Goal: Entertainment & Leisure: Consume media (video, audio)

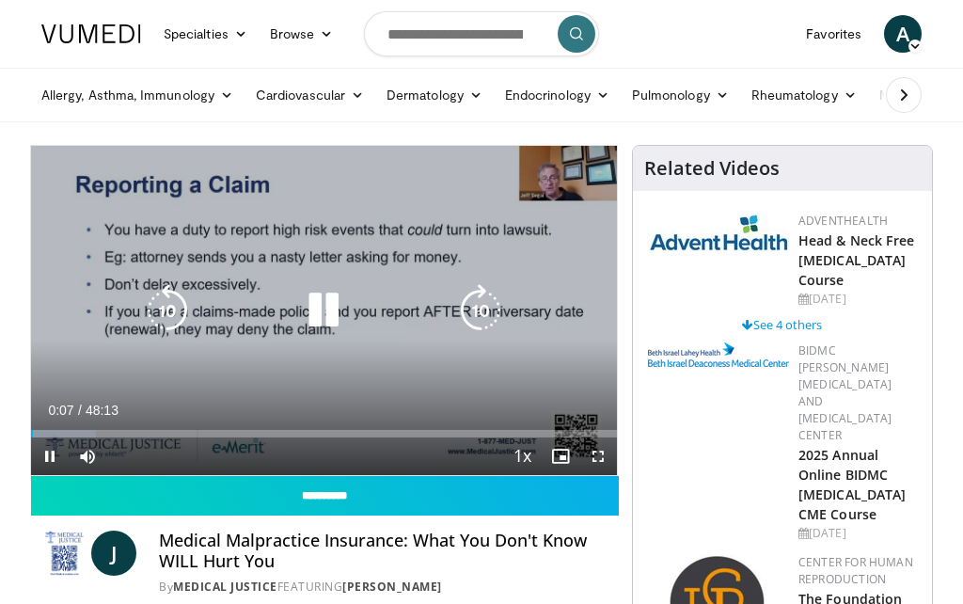
click at [600, 458] on span "Video Player" at bounding box center [599, 456] width 38 height 38
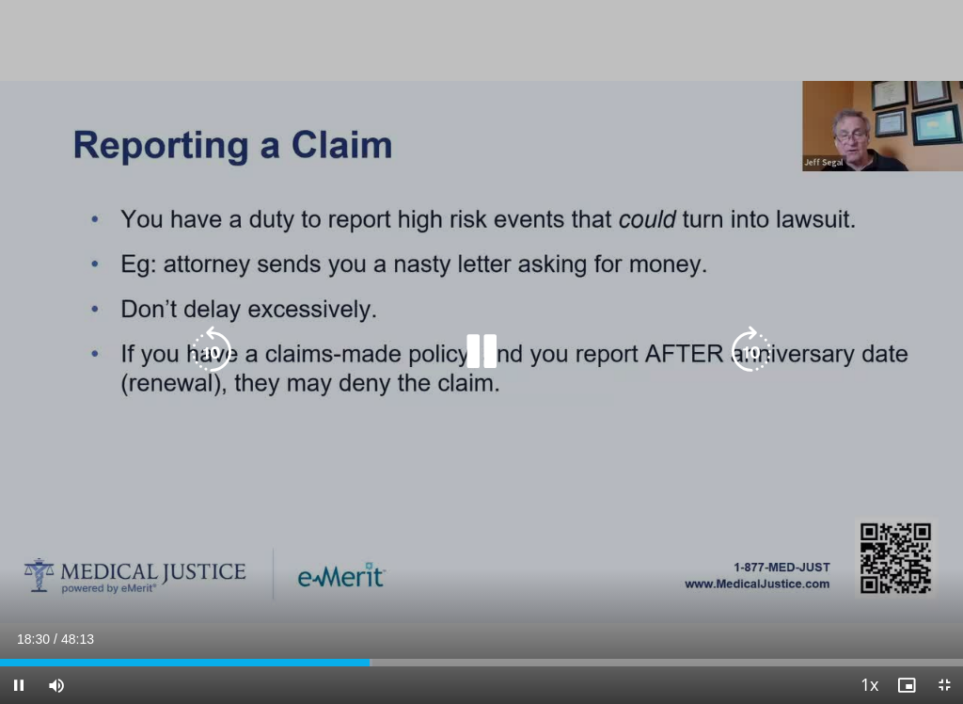
click at [483, 372] on icon "Video Player" at bounding box center [481, 352] width 53 height 53
click at [494, 341] on icon "Video Player" at bounding box center [481, 352] width 53 height 53
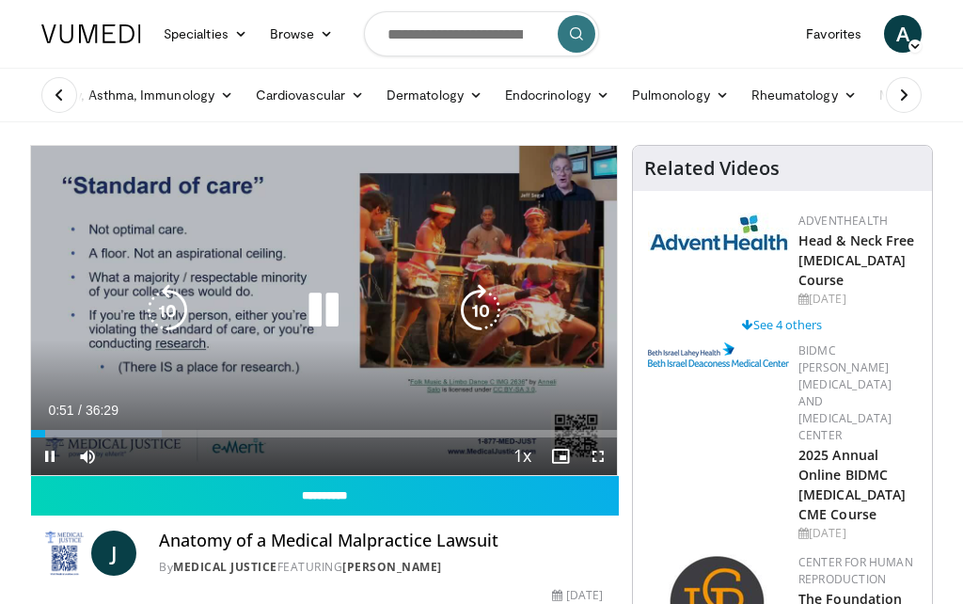
click at [600, 456] on span "Video Player" at bounding box center [599, 456] width 38 height 38
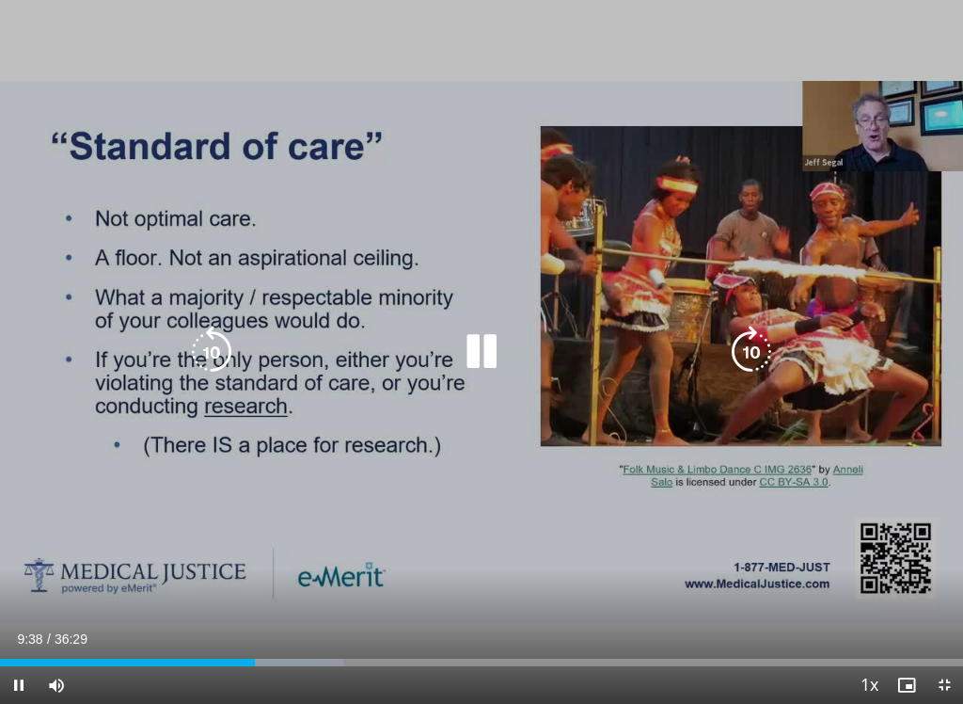
click at [479, 370] on icon "Video Player" at bounding box center [481, 352] width 53 height 53
click at [477, 355] on icon "Video Player" at bounding box center [481, 352] width 53 height 53
click at [485, 352] on icon "Video Player" at bounding box center [481, 352] width 53 height 53
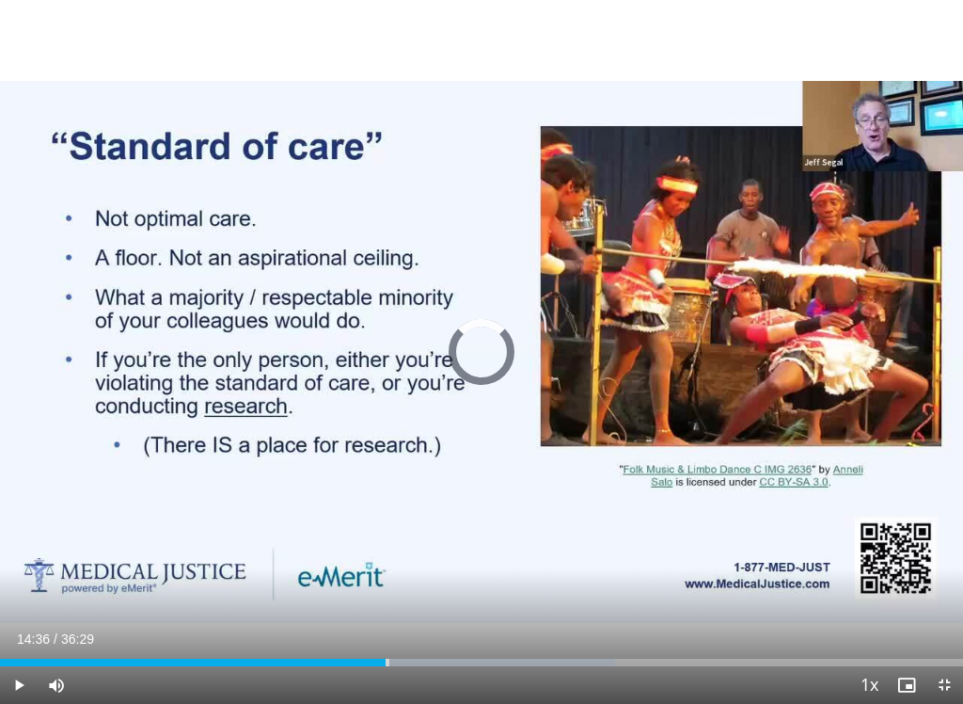
click at [407, 603] on div "Loaded : 63.87%" at bounding box center [481, 657] width 963 height 18
click at [408, 603] on div "Progress Bar" at bounding box center [407, 663] width 3 height 8
click at [406, 603] on div "Progress Bar" at bounding box center [204, 663] width 409 height 8
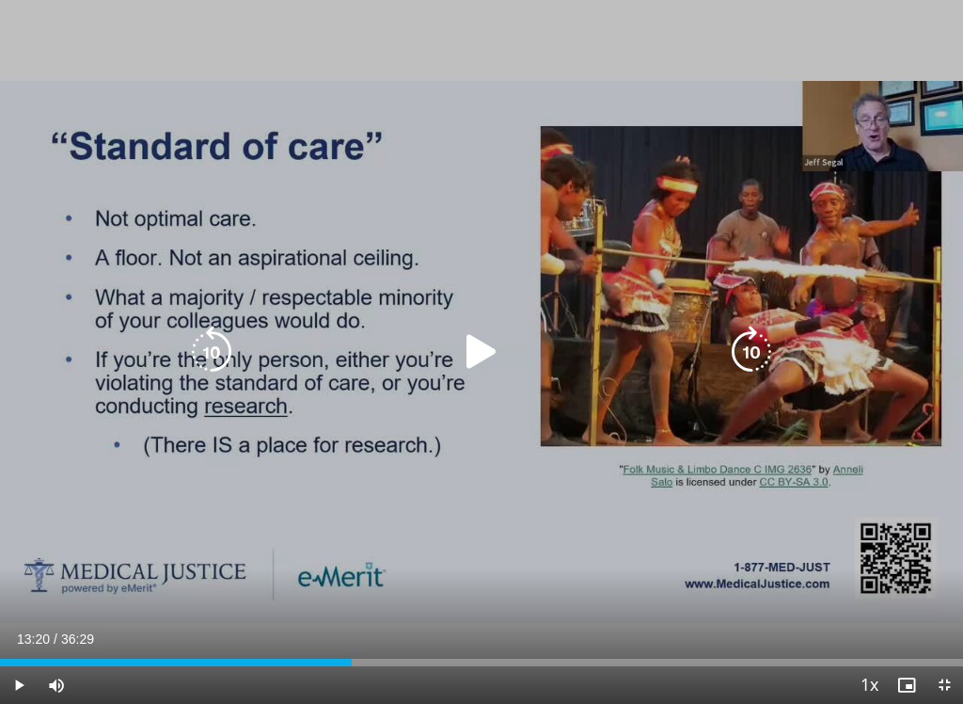
click at [490, 350] on icon "Video Player" at bounding box center [481, 352] width 53 height 53
click at [477, 358] on icon "Video Player" at bounding box center [481, 352] width 53 height 53
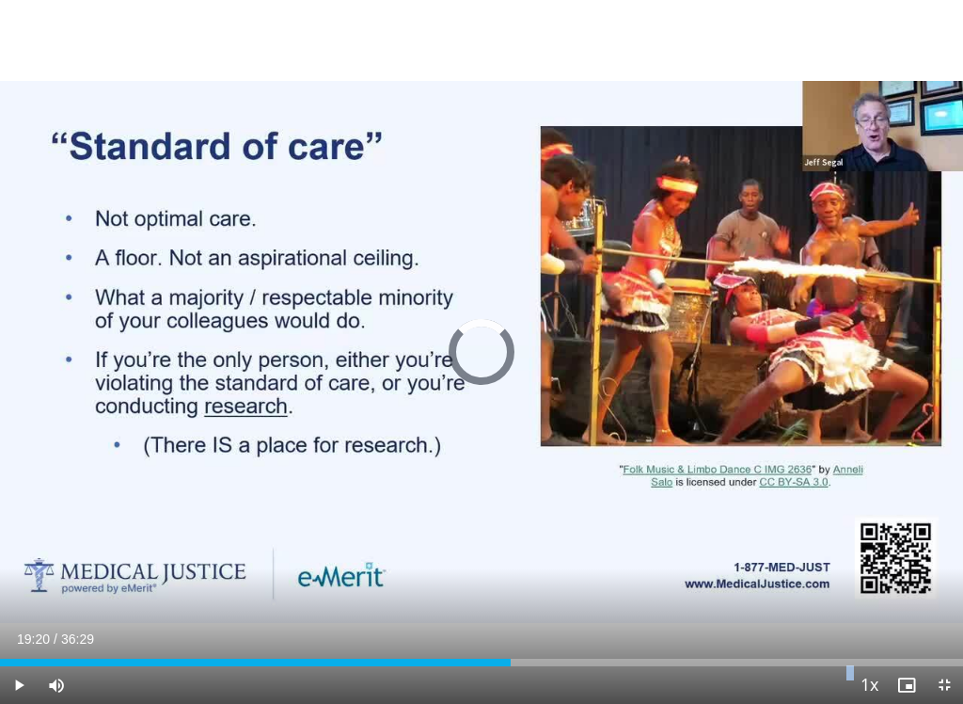
click at [511, 603] on div "Loaded : 0.00%" at bounding box center [481, 663] width 963 height 8
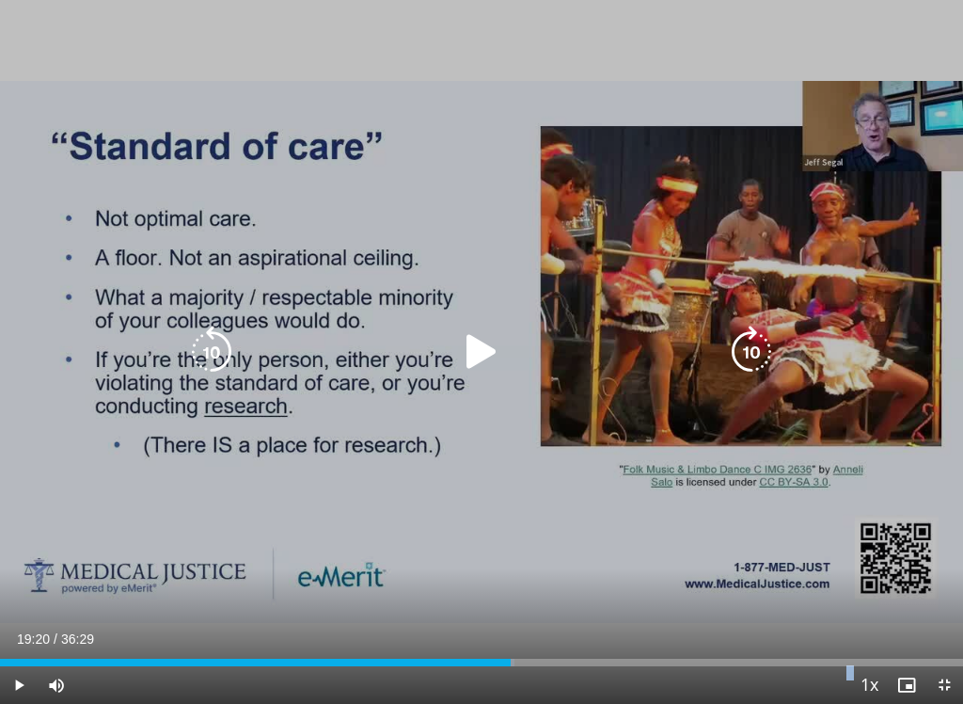
click at [473, 370] on icon "Video Player" at bounding box center [481, 352] width 53 height 53
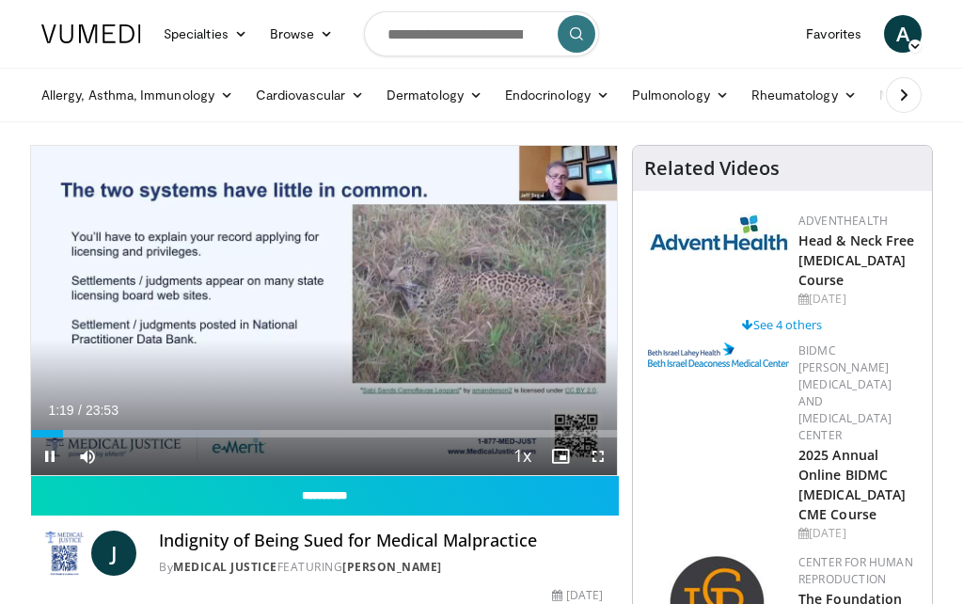
click at [614, 390] on div "10 seconds Tap to unmute" at bounding box center [324, 310] width 586 height 329
click at [616, 460] on span "Video Player" at bounding box center [599, 456] width 38 height 38
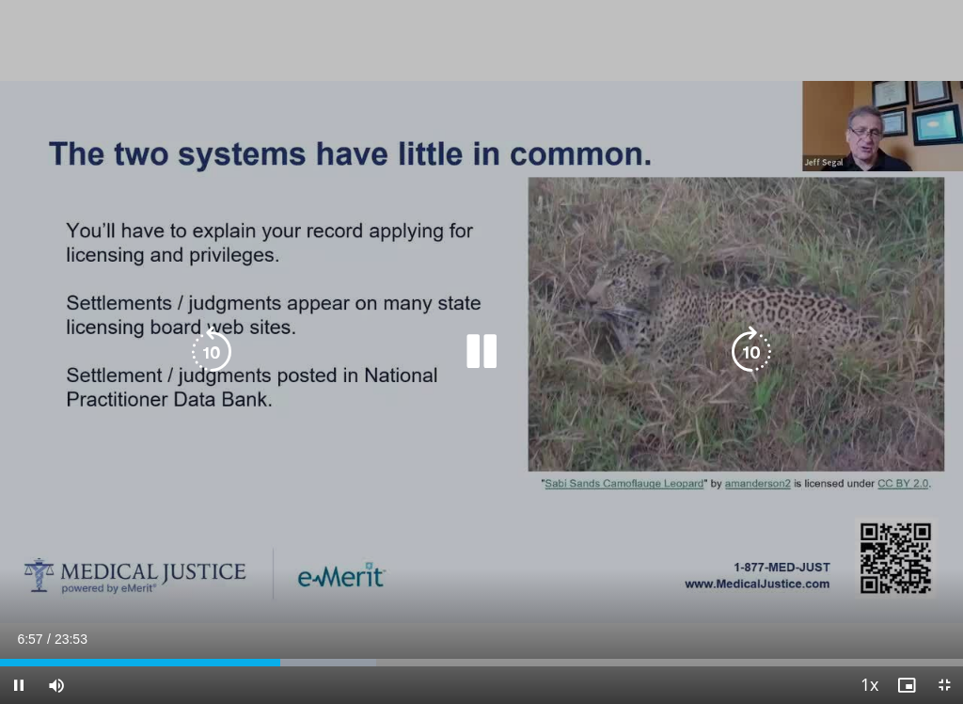
click at [486, 364] on icon "Video Player" at bounding box center [481, 352] width 53 height 53
click at [472, 348] on icon "Video Player" at bounding box center [481, 352] width 53 height 53
click at [472, 366] on icon "Video Player" at bounding box center [481, 352] width 53 height 53
click at [477, 342] on icon "Video Player" at bounding box center [481, 352] width 53 height 53
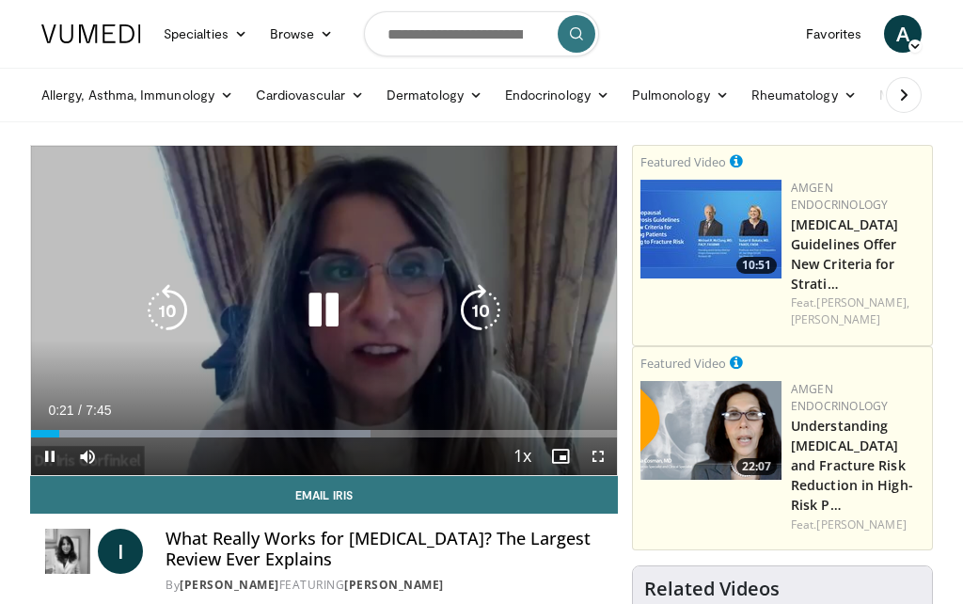
click at [606, 455] on span "Video Player" at bounding box center [599, 456] width 38 height 38
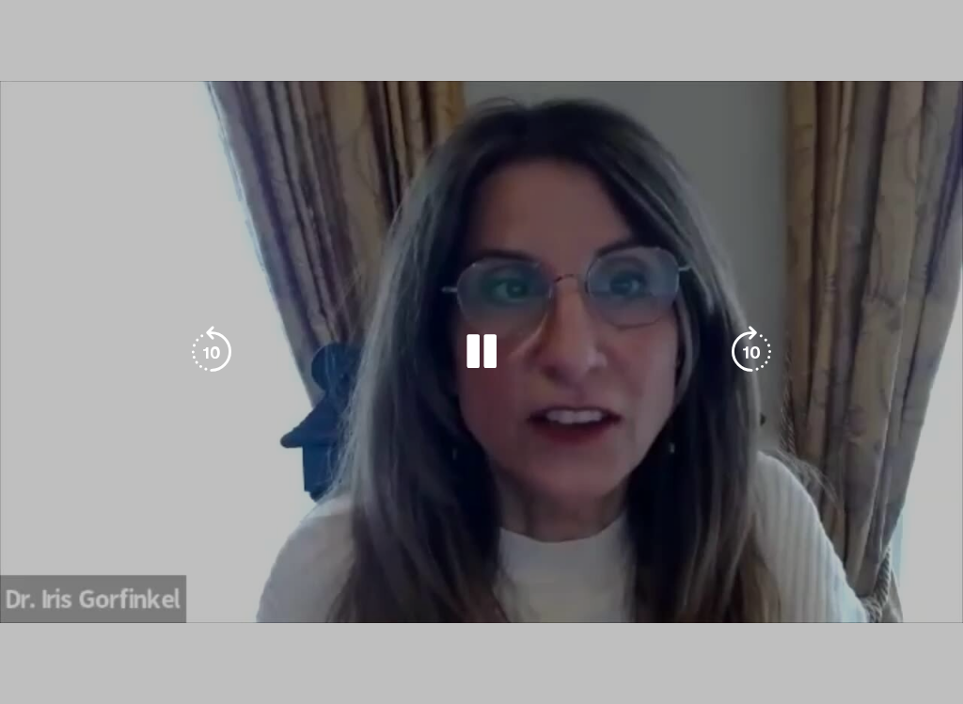
click at [523, 328] on div "10 seconds Tap to unmute" at bounding box center [481, 352] width 963 height 704
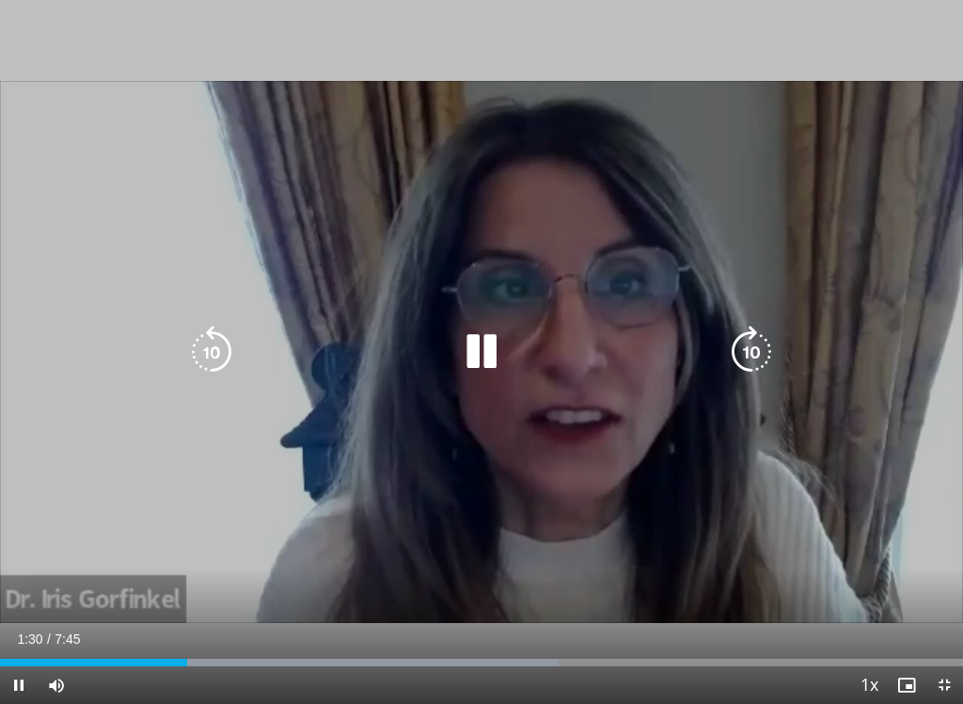
click at [470, 343] on icon "Video Player" at bounding box center [481, 352] width 53 height 53
click at [486, 342] on icon "Video Player" at bounding box center [481, 352] width 53 height 53
